Goal: Check status: Check status

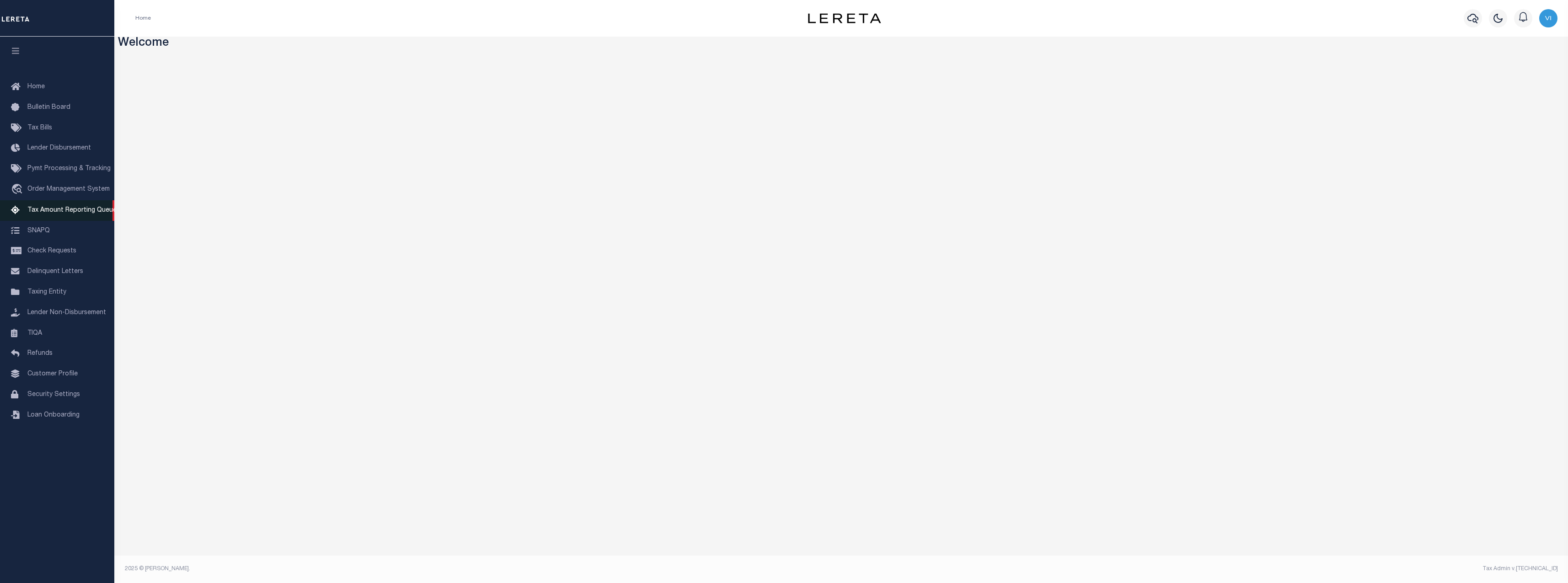
click at [81, 213] on span "Tax Amount Reporting Queue" at bounding box center [72, 210] width 89 height 6
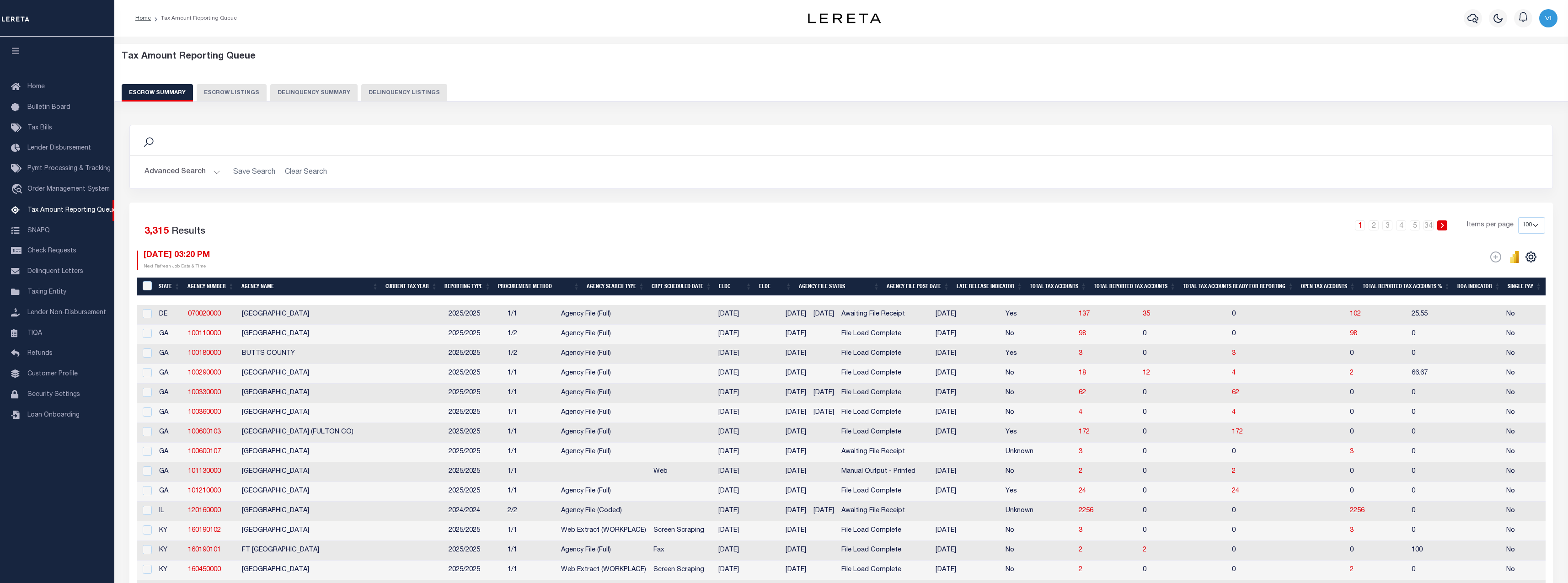
select select "100"
click at [325, 91] on button "Delinquency Summary" at bounding box center [314, 93] width 87 height 17
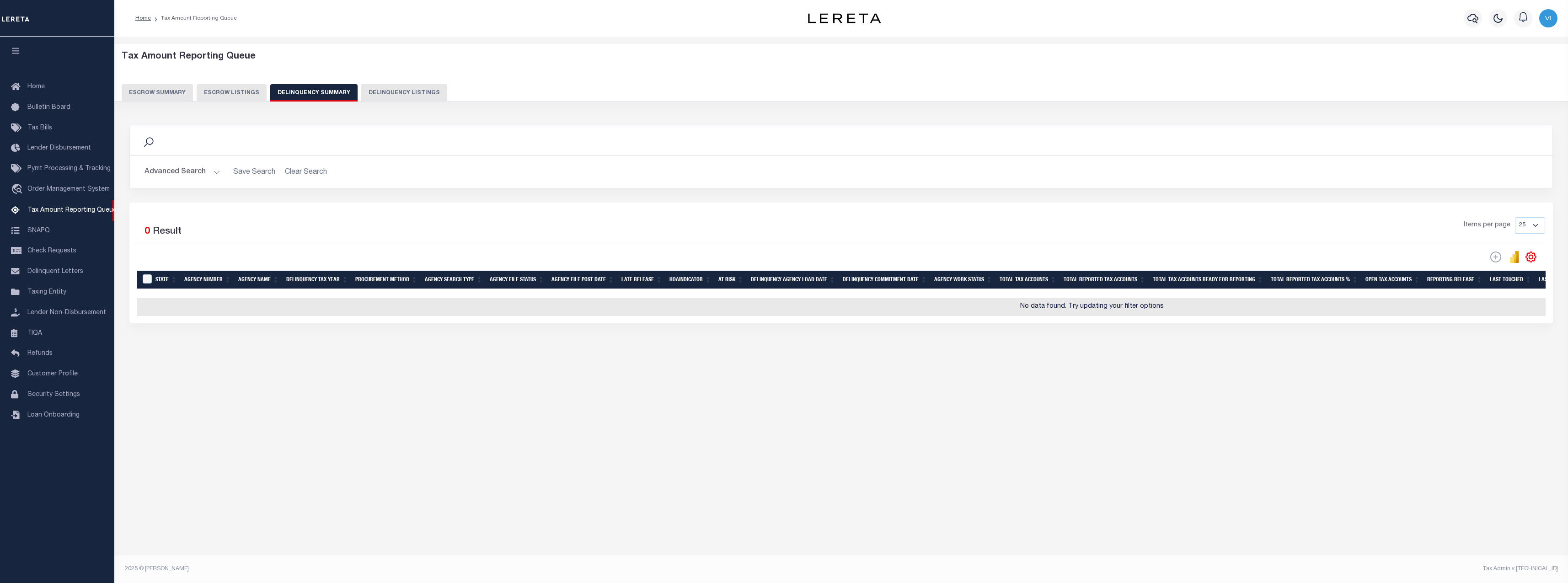
click at [210, 167] on button "Advanced Search" at bounding box center [183, 171] width 76 height 18
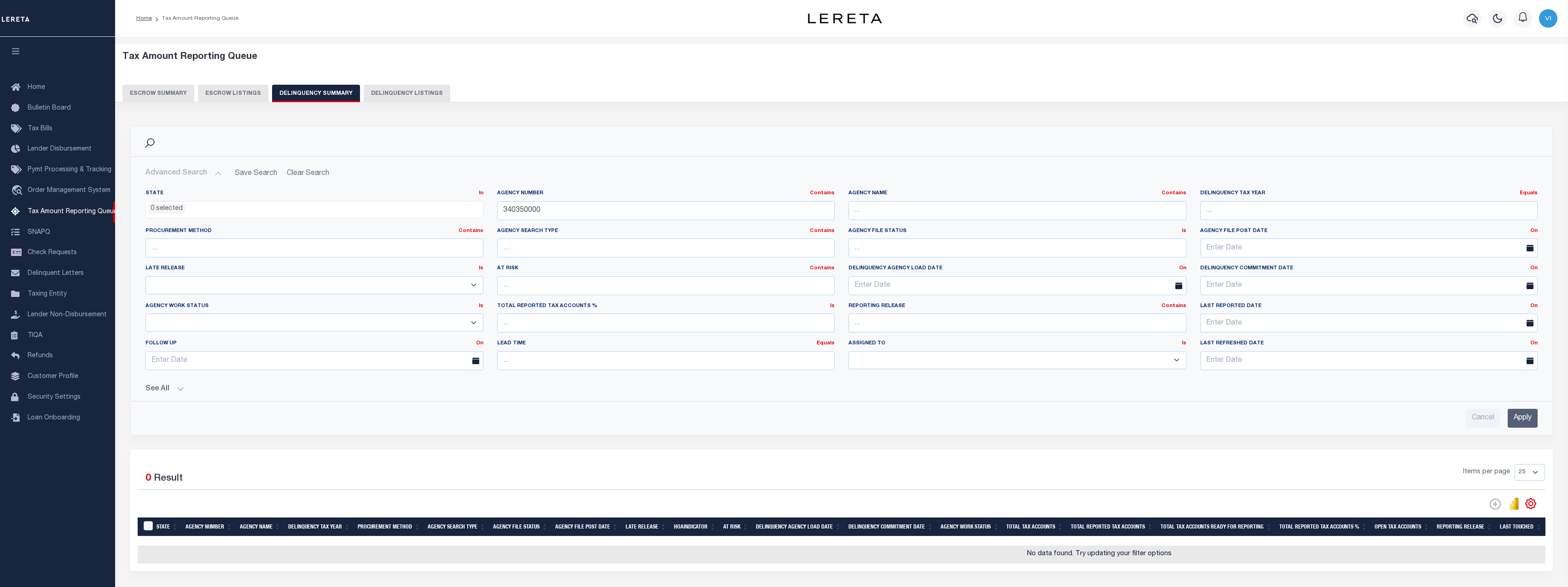
click at [324, 174] on h2 "Advanced Search Save Search Clear Search SummaryGridWrapper_dynamictable_____De…" at bounding box center [841, 173] width 1407 height 18
click at [647, 214] on input "340350000" at bounding box center [665, 211] width 337 height 19
click at [1534, 416] on input "Apply" at bounding box center [1522, 419] width 30 height 19
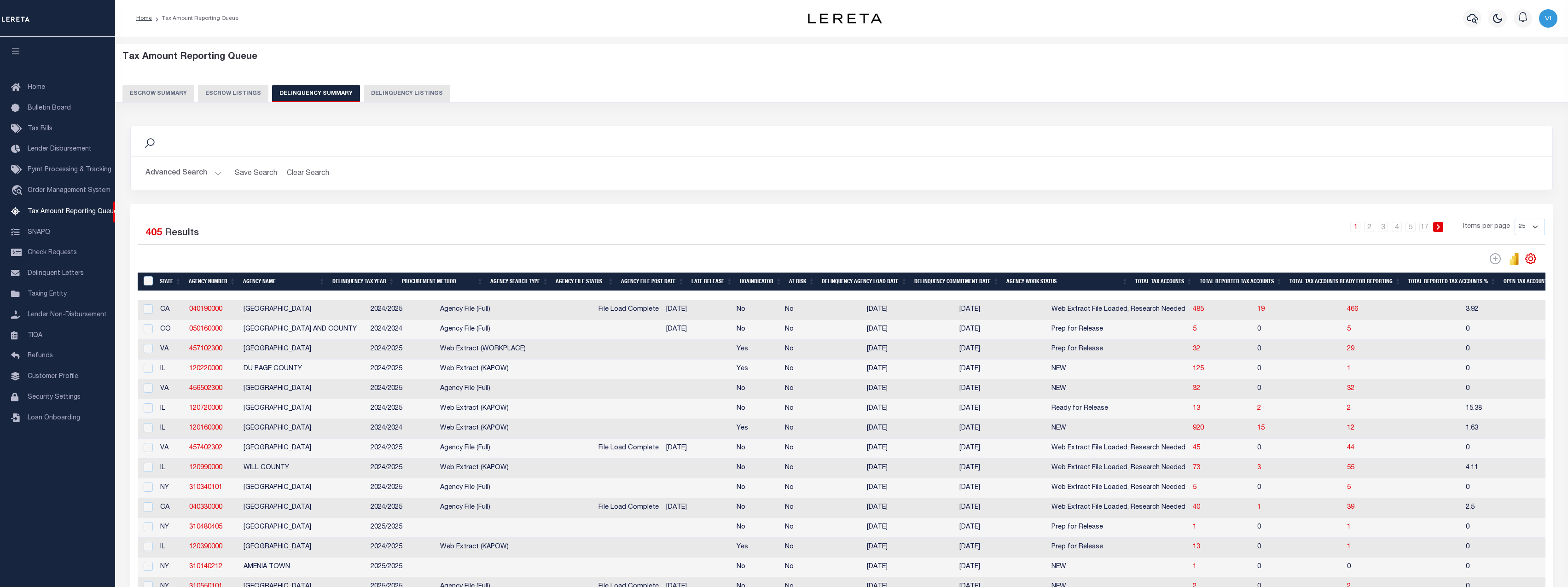
click at [1453, 286] on th "Total Reported Tax Accounts %" at bounding box center [1452, 282] width 95 height 19
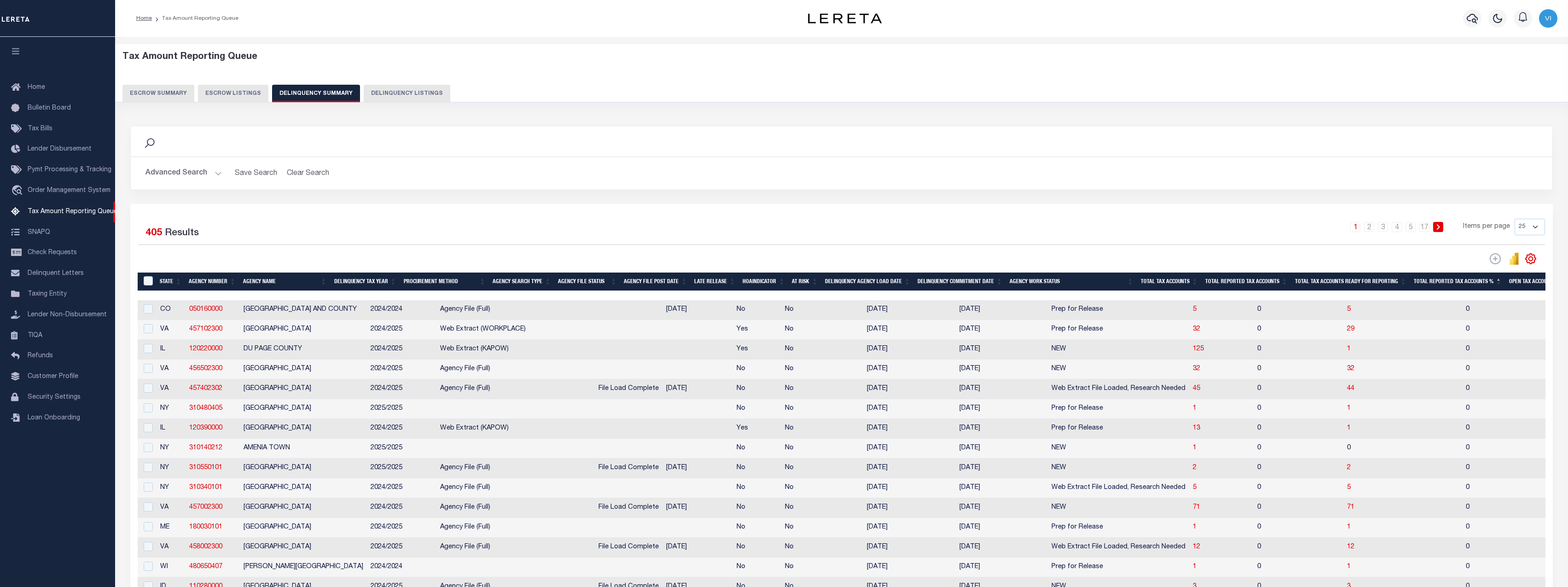
click at [1453, 286] on th "Total Reported Tax Accounts %" at bounding box center [1458, 282] width 95 height 19
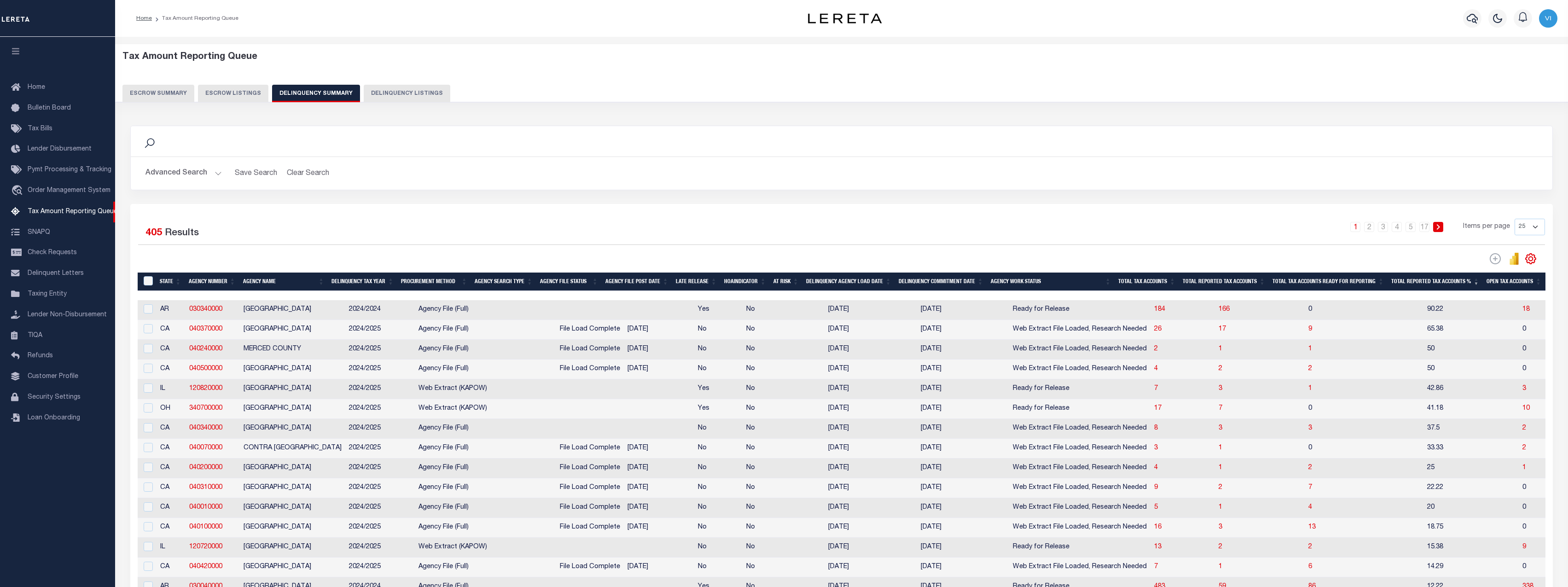
scroll to position [69, 0]
